Goal: Information Seeking & Learning: Learn about a topic

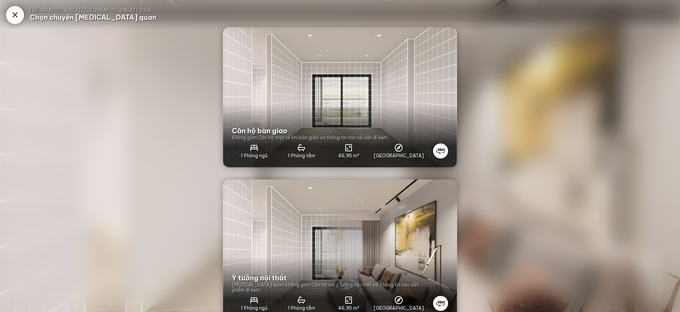
drag, startPoint x: 356, startPoint y: 108, endPoint x: 308, endPoint y: 92, distance: 50.1
click at [308, 92] on img at bounding box center [340, 97] width 234 height 140
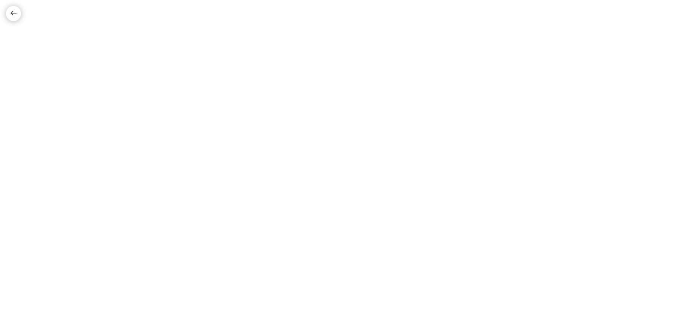
click at [15, 11] on div at bounding box center [13, 13] width 9 height 9
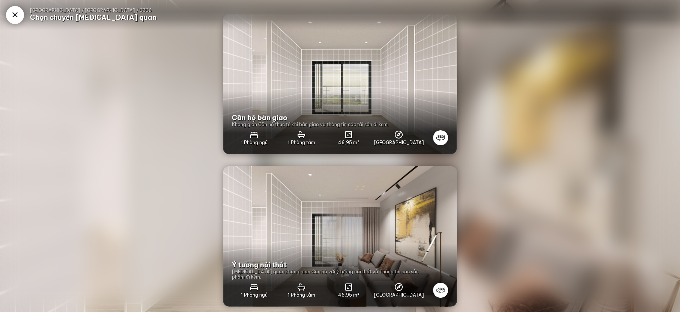
scroll to position [20, 0]
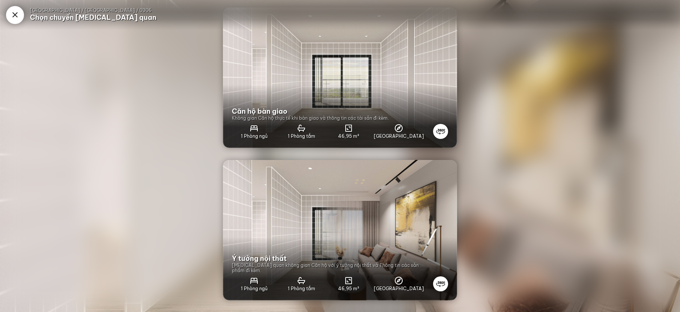
click at [15, 16] on icon at bounding box center [15, 15] width 9 height 9
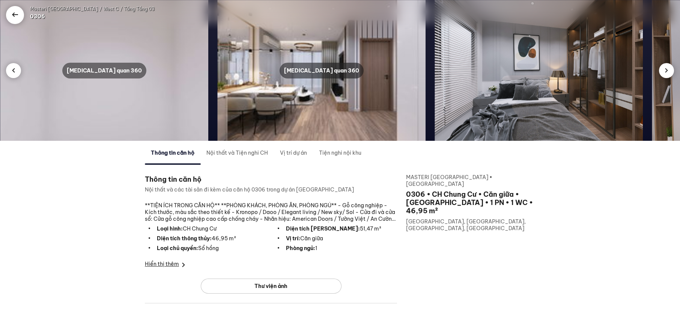
click at [11, 15] on icon at bounding box center [15, 15] width 9 height 9
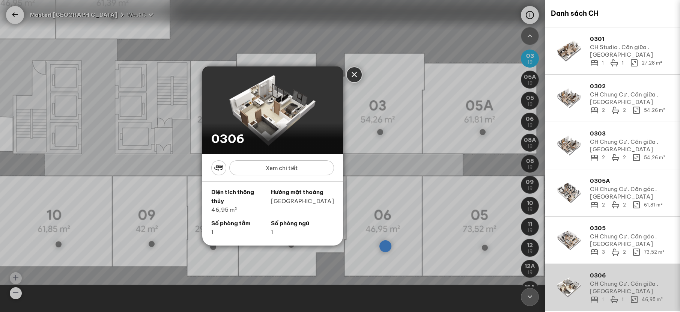
click at [356, 74] on div "Close" at bounding box center [354, 74] width 9 height 9
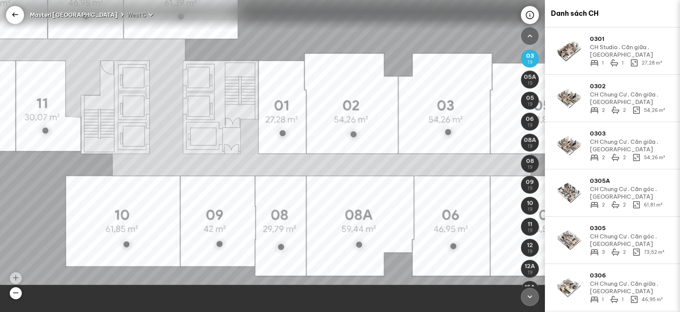
drag, startPoint x: 139, startPoint y: 128, endPoint x: 346, endPoint y: 242, distance: 236.6
click at [347, 246] on img at bounding box center [180, 90] width 865 height 390
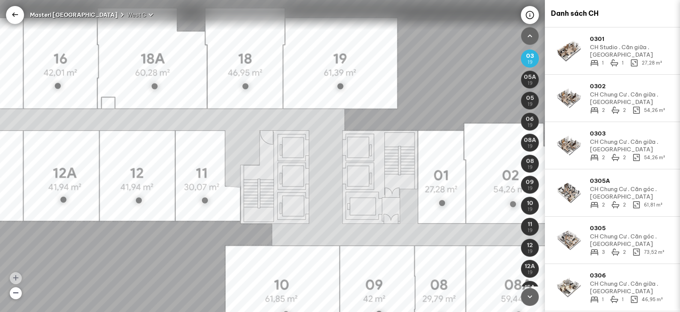
drag, startPoint x: 290, startPoint y: 209, endPoint x: 426, endPoint y: 175, distance: 140.0
click at [426, 175] on img at bounding box center [340, 160] width 865 height 390
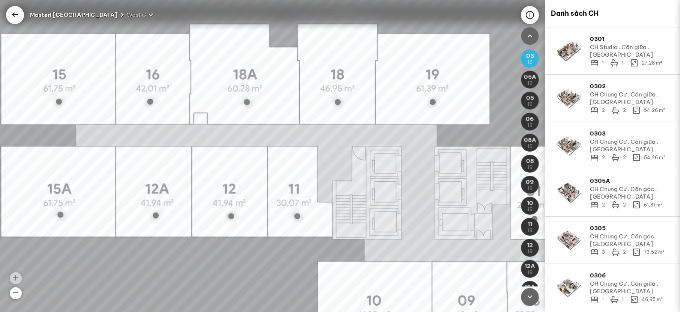
drag, startPoint x: 212, startPoint y: 179, endPoint x: 347, endPoint y: 181, distance: 135.2
click at [347, 181] on img at bounding box center [432, 175] width 865 height 390
click at [97, 63] on img at bounding box center [432, 175] width 865 height 390
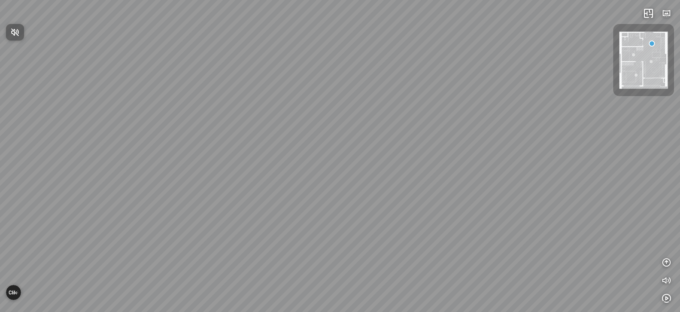
drag, startPoint x: 375, startPoint y: 242, endPoint x: 225, endPoint y: 201, distance: 155.2
click at [205, 202] on div at bounding box center [340, 156] width 680 height 312
drag, startPoint x: 325, startPoint y: 234, endPoint x: 400, endPoint y: 211, distance: 77.9
click at [394, 209] on div at bounding box center [340, 156] width 680 height 312
drag, startPoint x: 401, startPoint y: 229, endPoint x: 535, endPoint y: 195, distance: 137.7
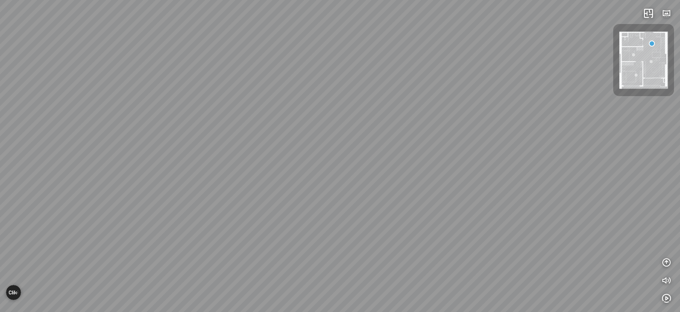
click at [532, 194] on div at bounding box center [340, 156] width 680 height 312
drag, startPoint x: 414, startPoint y: 198, endPoint x: 454, endPoint y: 181, distance: 43.6
click at [520, 164] on div at bounding box center [340, 156] width 680 height 312
drag, startPoint x: 398, startPoint y: 175, endPoint x: 463, endPoint y: 170, distance: 65.6
click at [537, 164] on div at bounding box center [340, 156] width 680 height 312
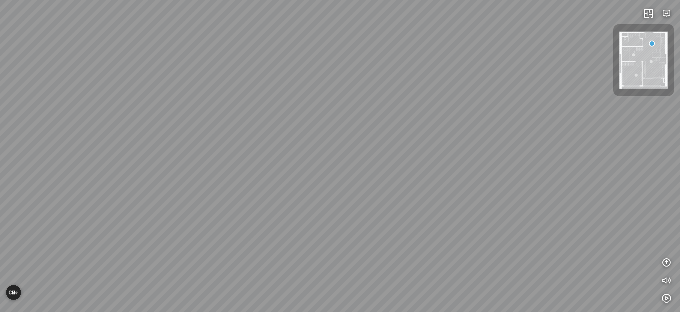
drag, startPoint x: 235, startPoint y: 148, endPoint x: 349, endPoint y: 140, distance: 113.7
click at [337, 141] on div at bounding box center [340, 156] width 680 height 312
